Goal: Use online tool/utility

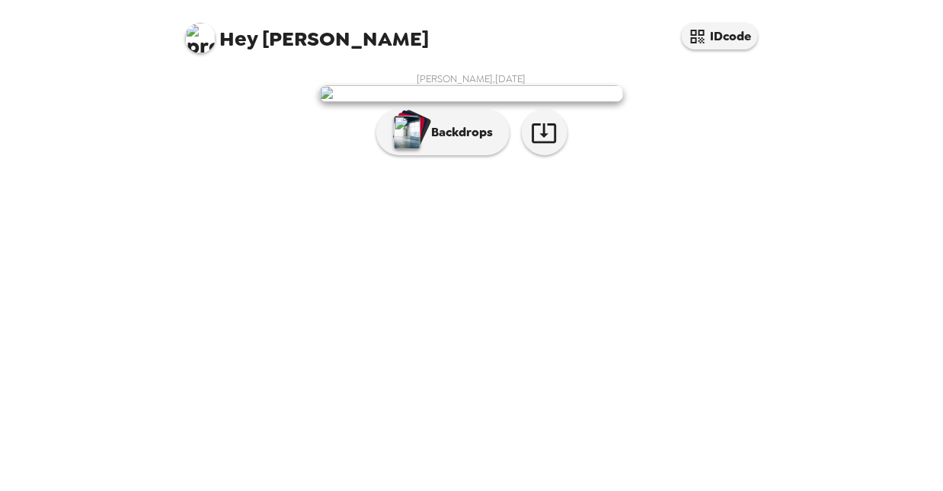
scroll to position [60, 0]
click at [469, 142] on p "Backdrops" at bounding box center [458, 132] width 69 height 18
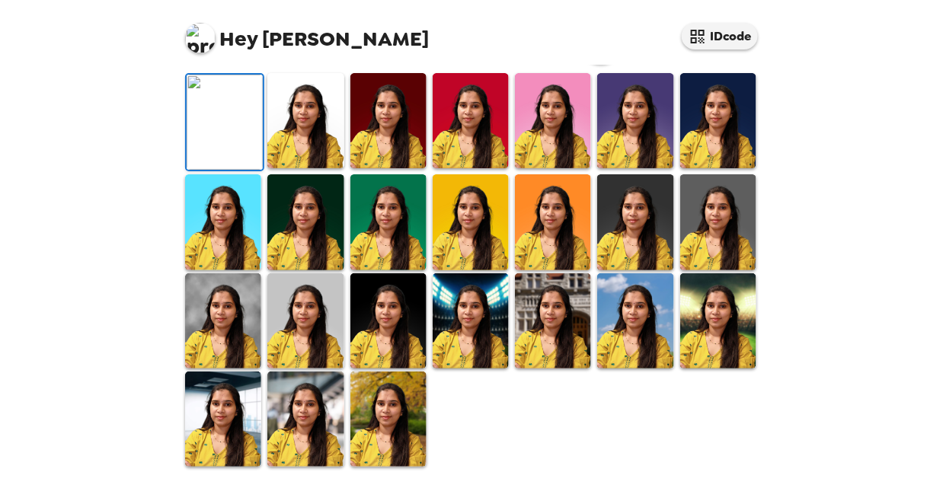
scroll to position [317, 0]
click at [701, 369] on img at bounding box center [718, 320] width 76 height 95
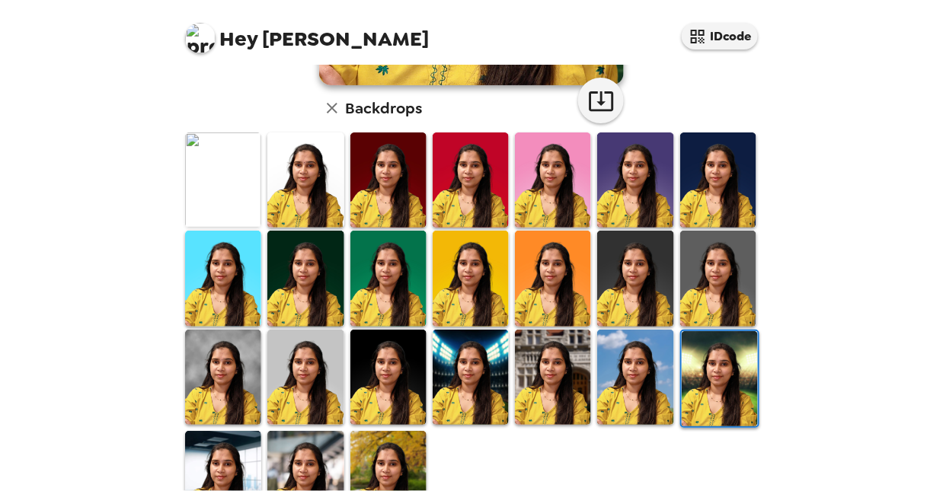
scroll to position [382, 0]
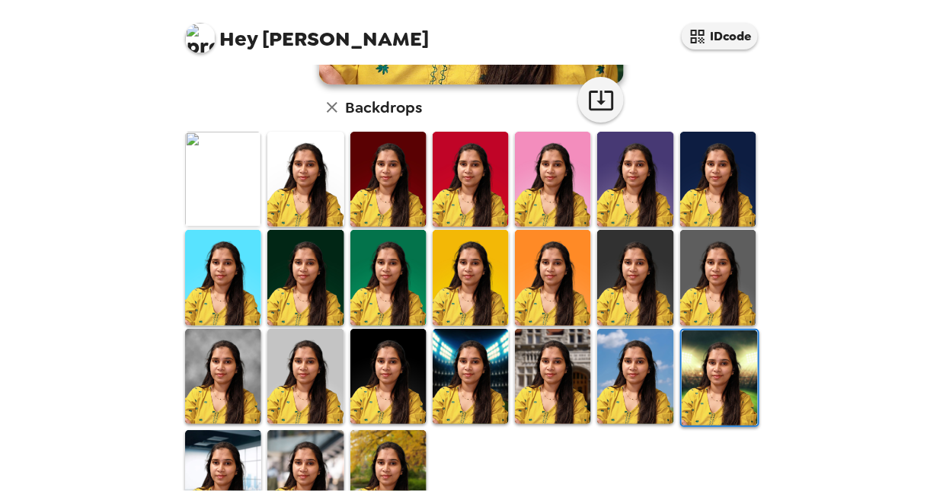
click at [376, 438] on img at bounding box center [388, 477] width 76 height 95
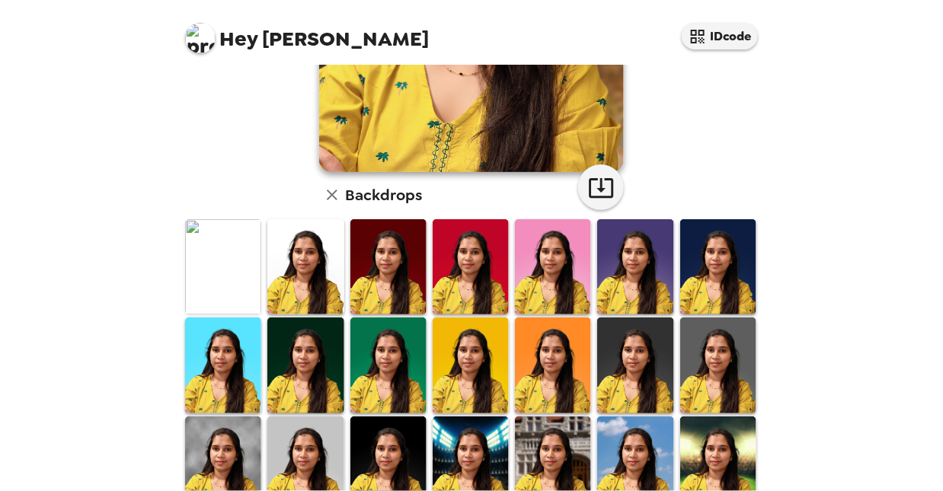
scroll to position [433, 0]
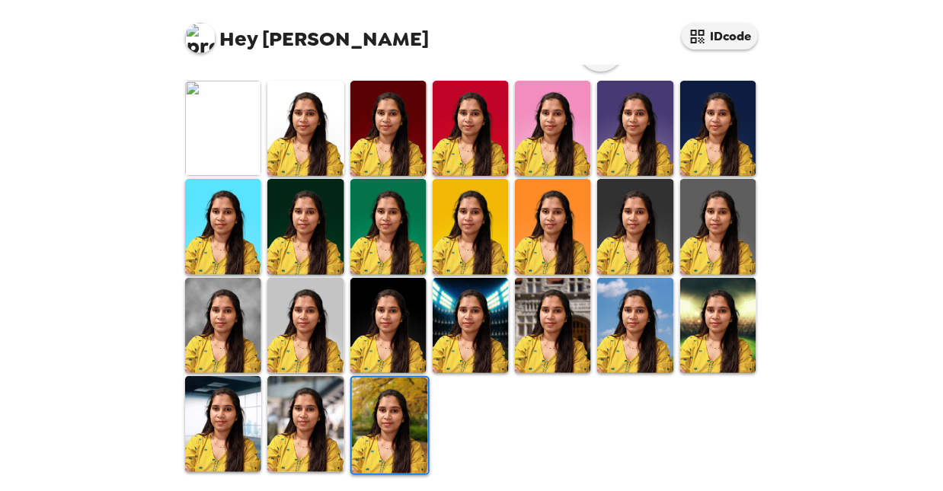
click at [618, 289] on img at bounding box center [635, 325] width 76 height 95
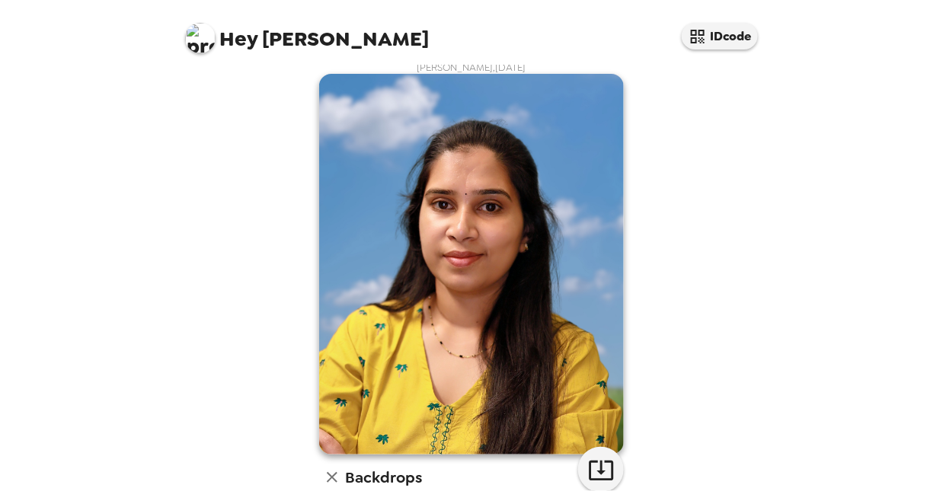
scroll to position [8, 0]
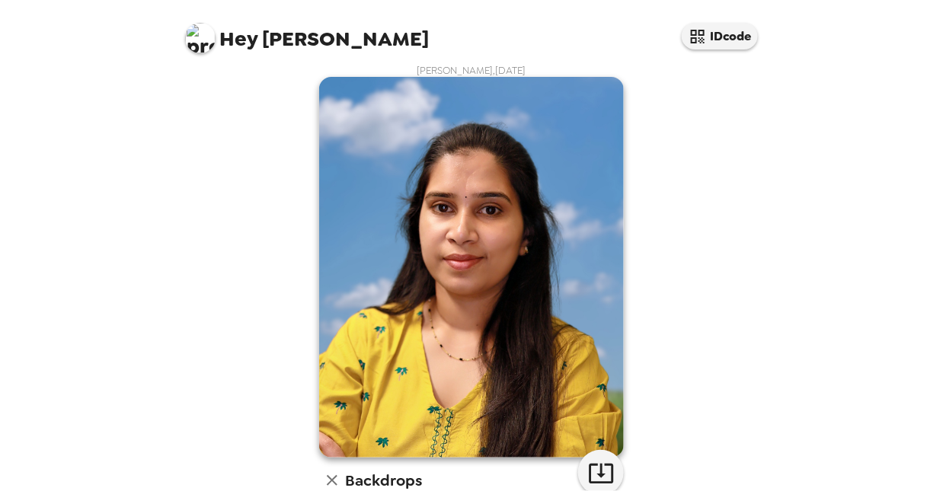
click at [554, 279] on img at bounding box center [471, 267] width 305 height 381
